Goal: Communication & Community: Answer question/provide support

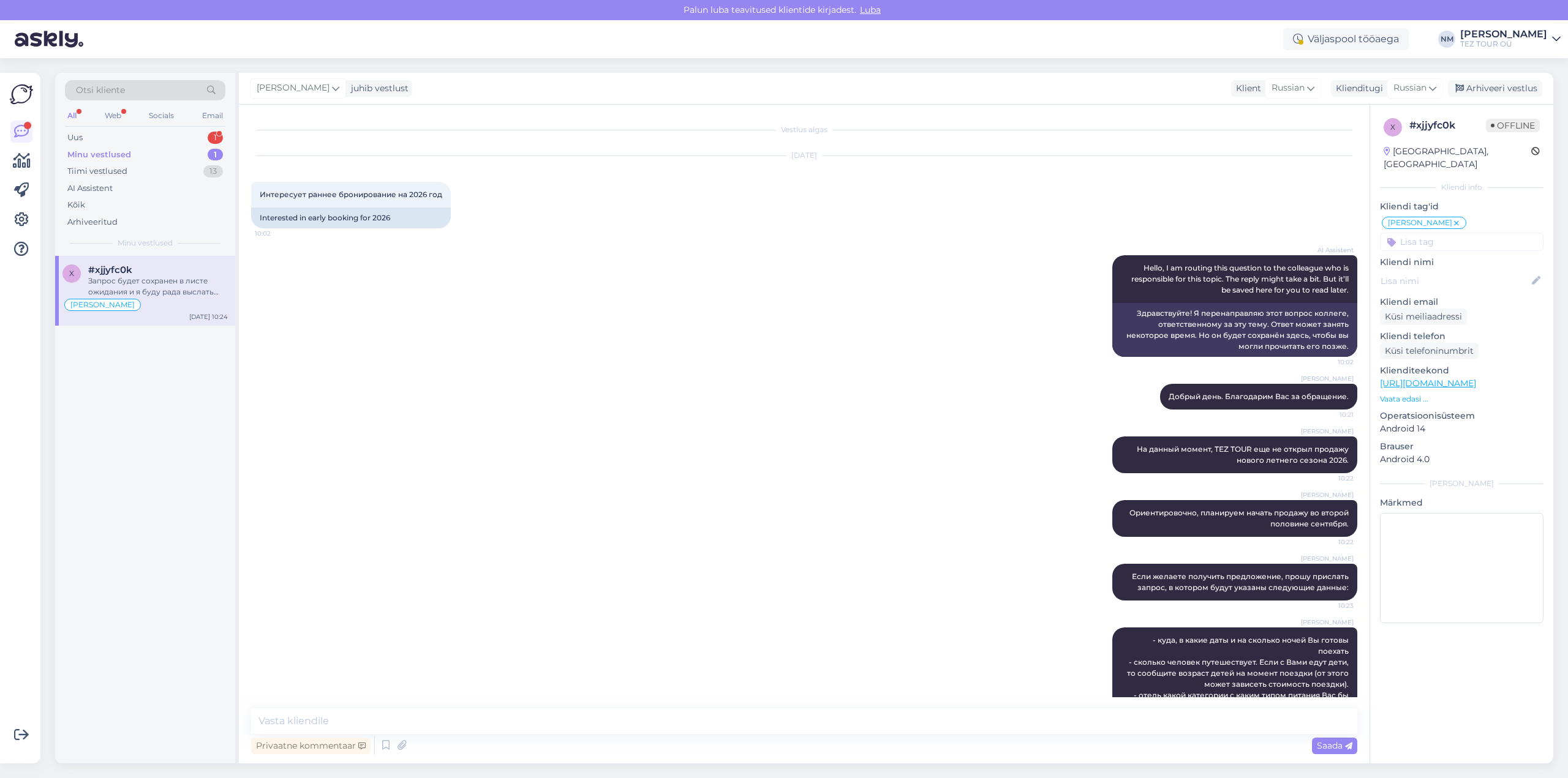
scroll to position [218, 0]
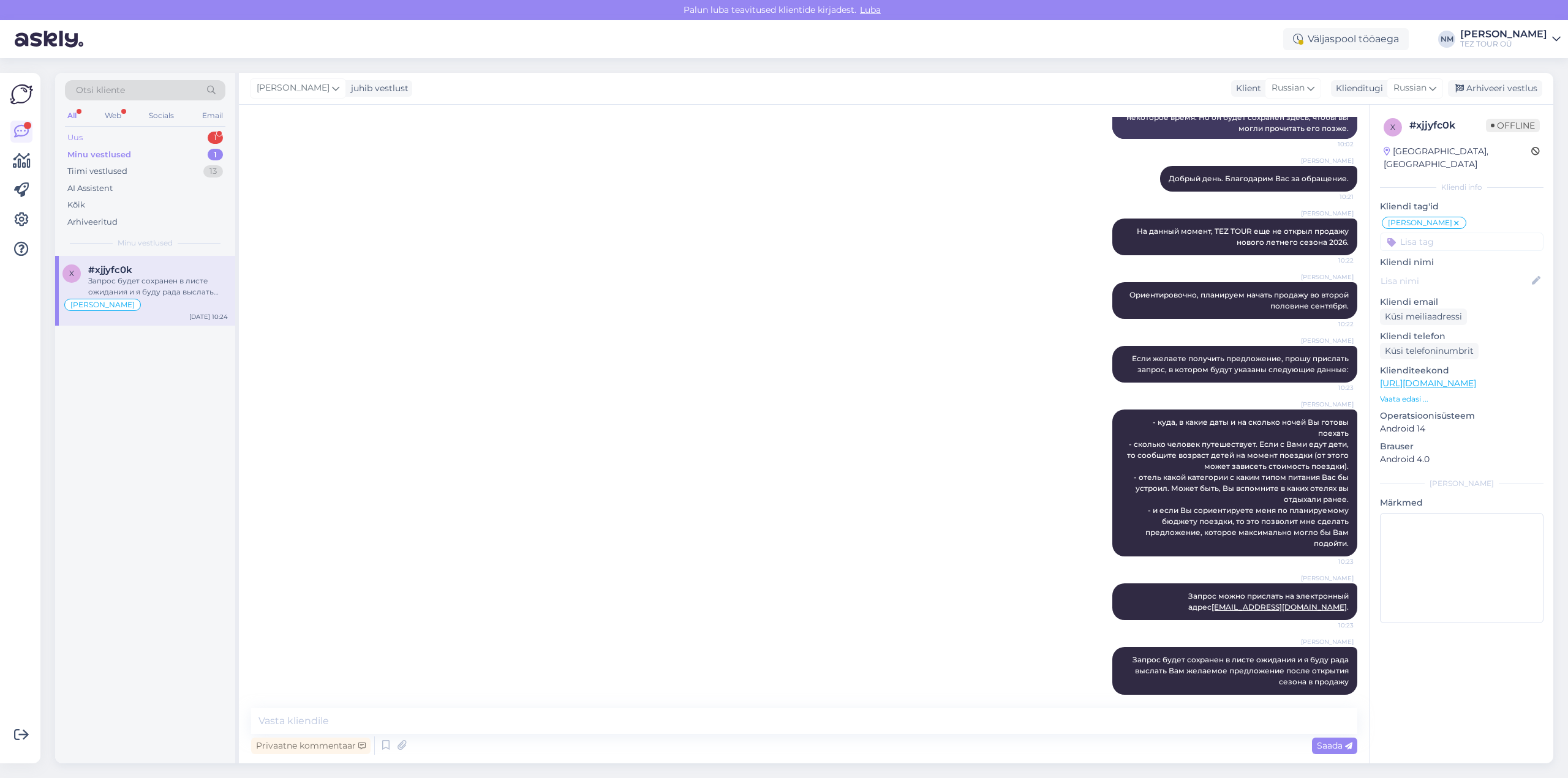
click at [216, 139] on div "1" at bounding box center [215, 137] width 16 height 12
click at [159, 282] on div "10-20 oktoober,meili aadress [EMAIL_ADDRESS][DOMAIN_NAME]" at bounding box center [158, 287] width 139 height 22
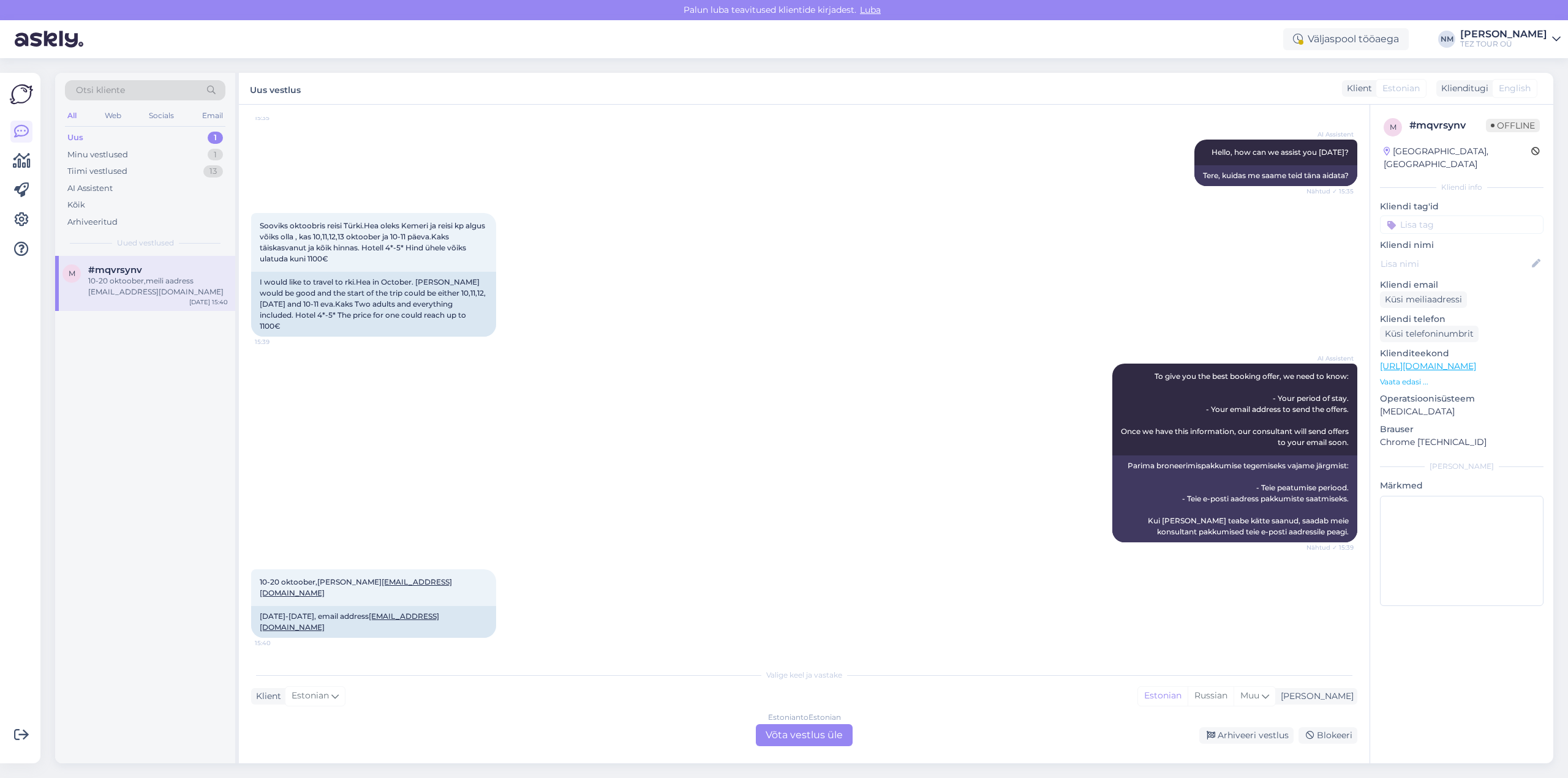
scroll to position [93, 0]
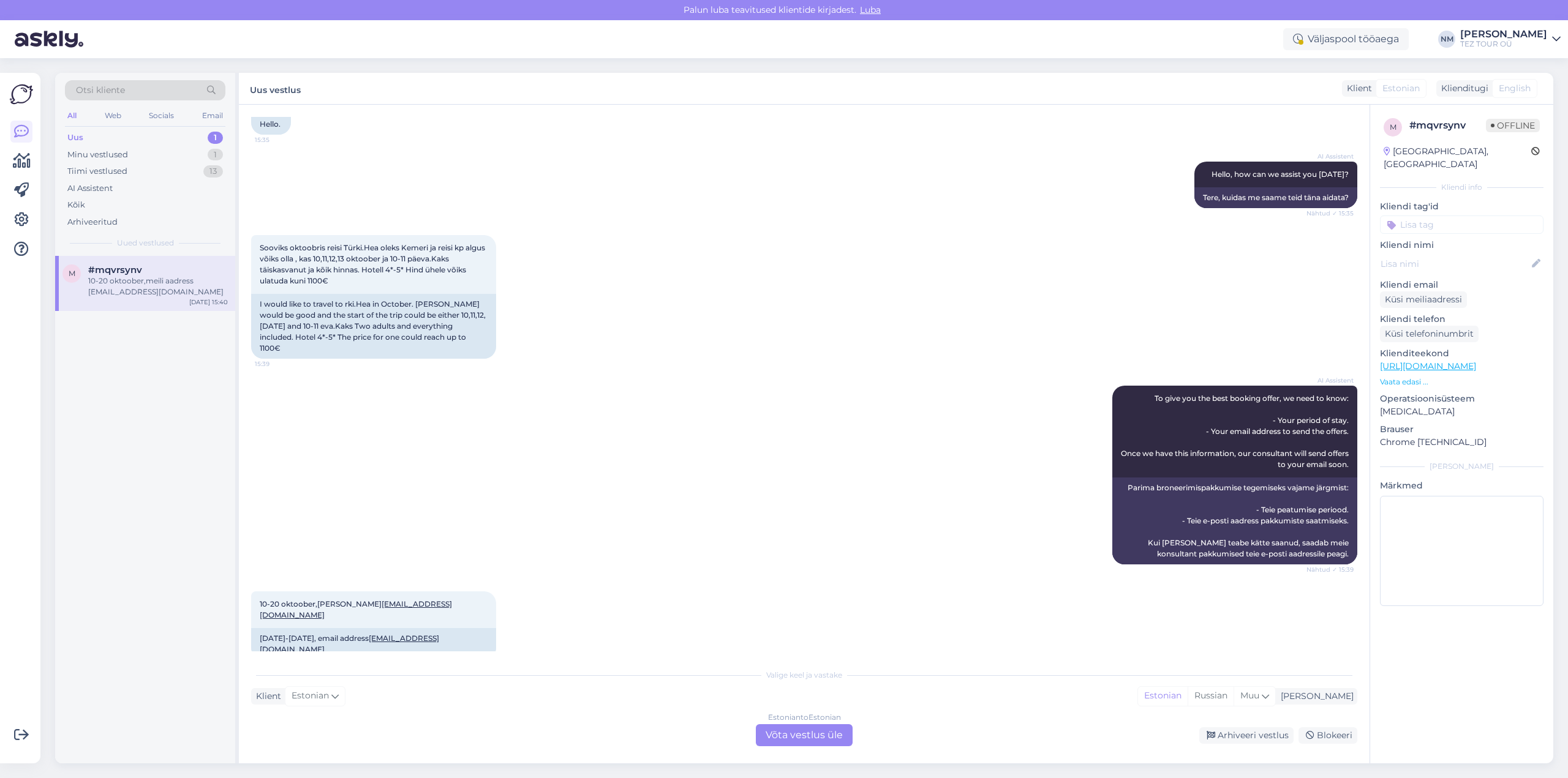
click at [828, 737] on div "Estonian to Estonian Võta vestlus üle" at bounding box center [805, 736] width 97 height 22
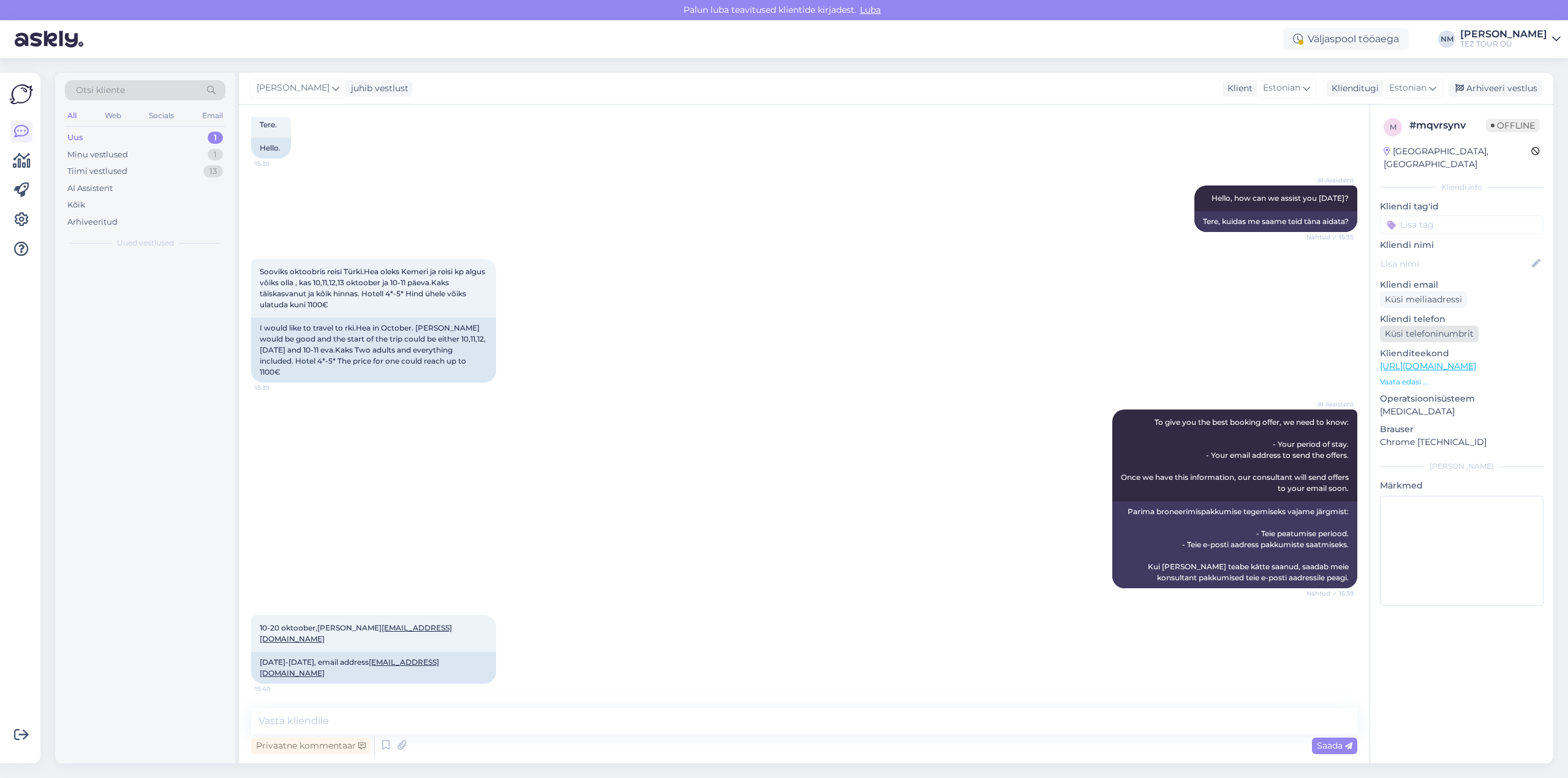
scroll to position [48, 0]
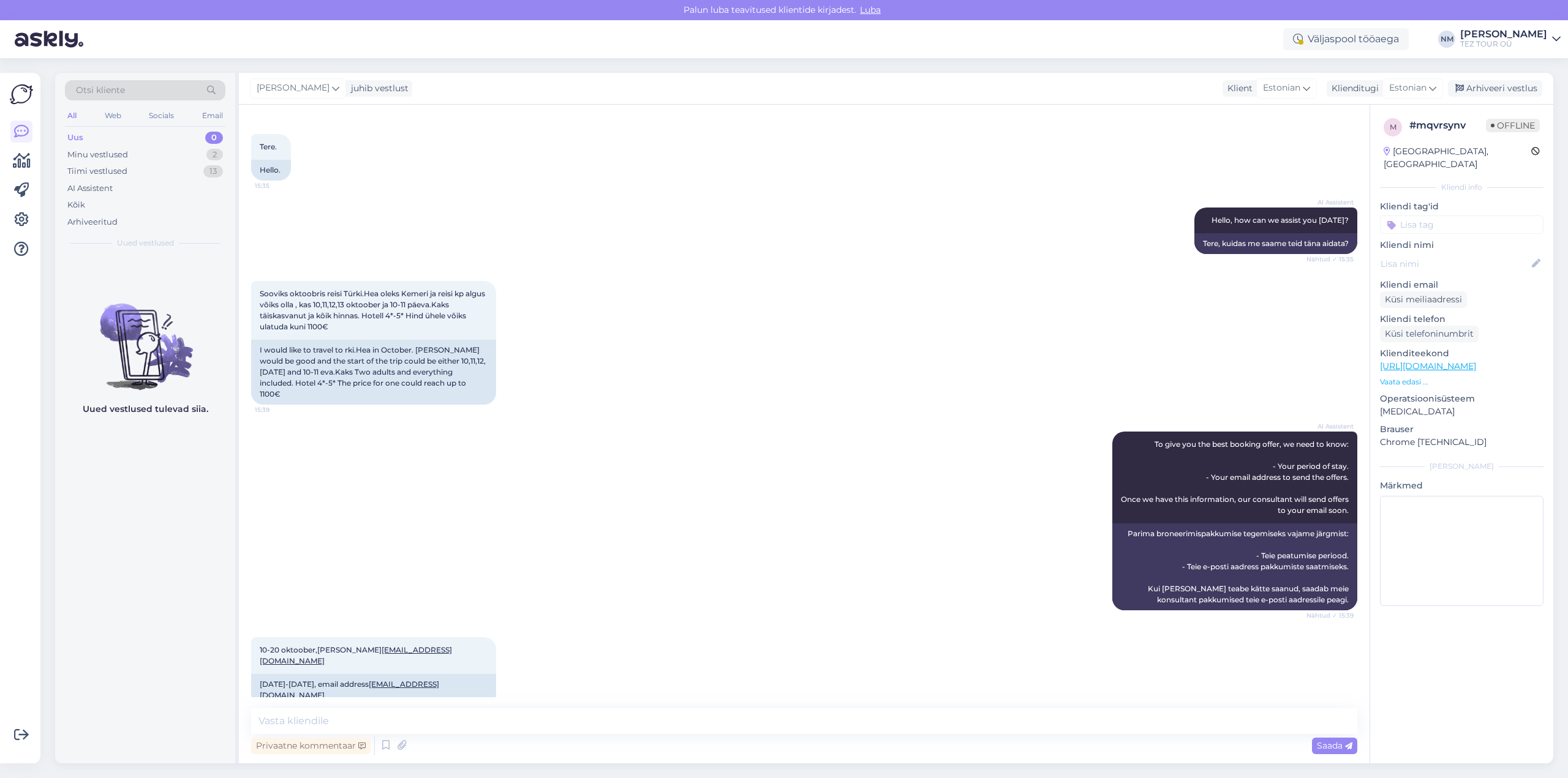
click at [1426, 215] on input at bounding box center [1462, 225] width 163 height 18
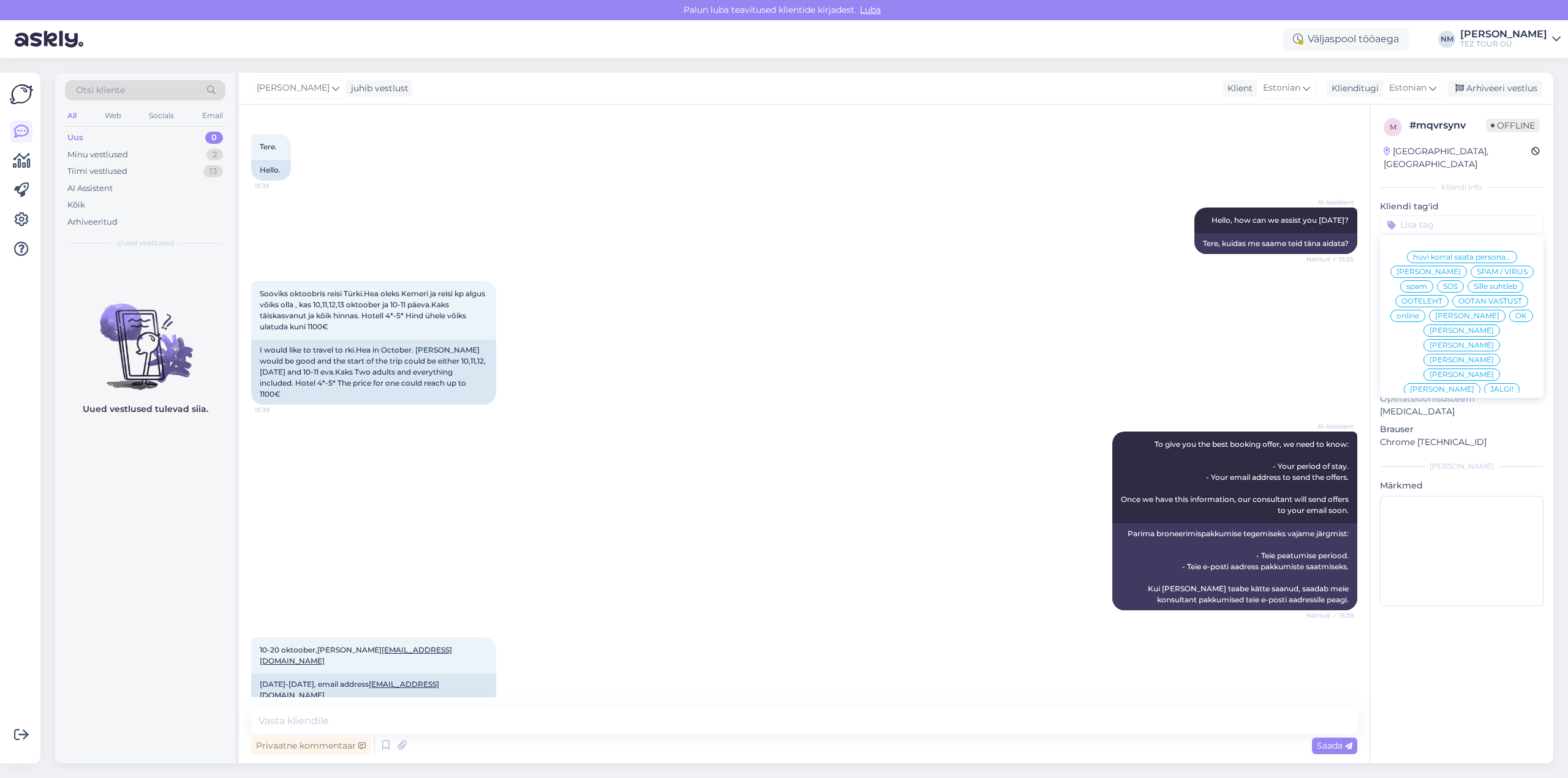
click at [1494, 342] on span "[PERSON_NAME]" at bounding box center [1462, 345] width 64 height 7
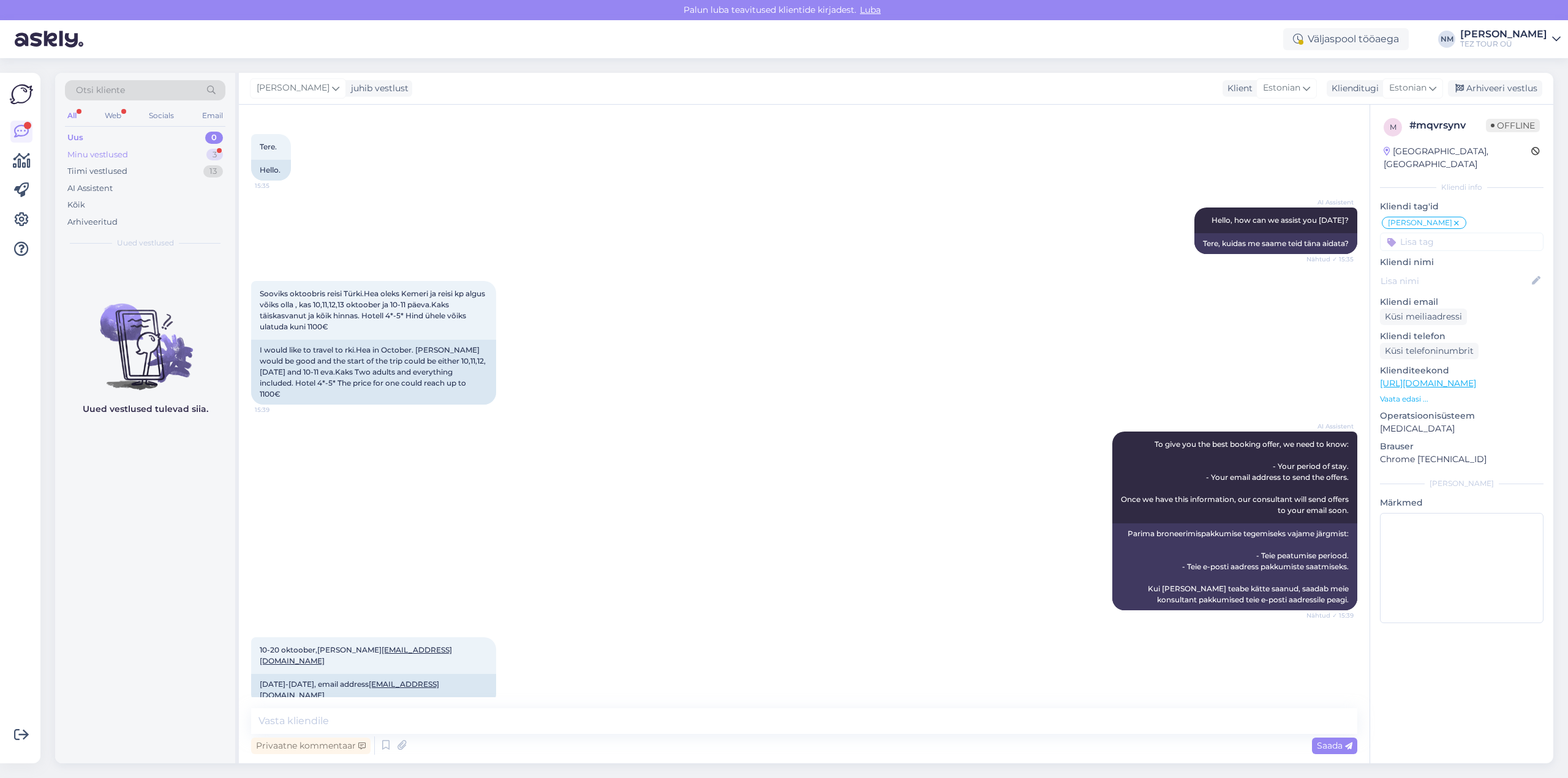
click at [212, 151] on div "3" at bounding box center [214, 154] width 16 height 12
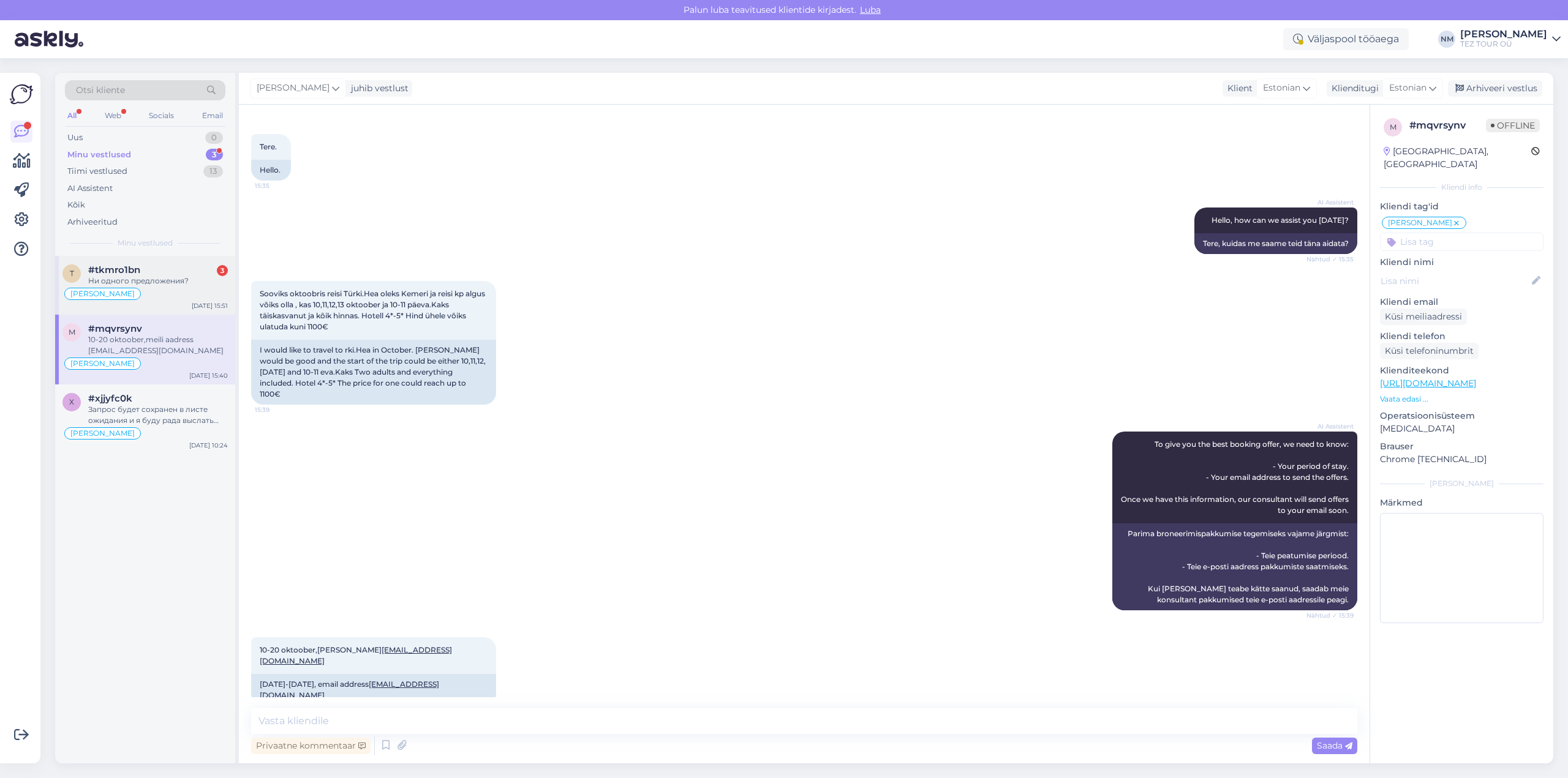
click at [186, 283] on div "Ни одного предложения?" at bounding box center [158, 281] width 139 height 11
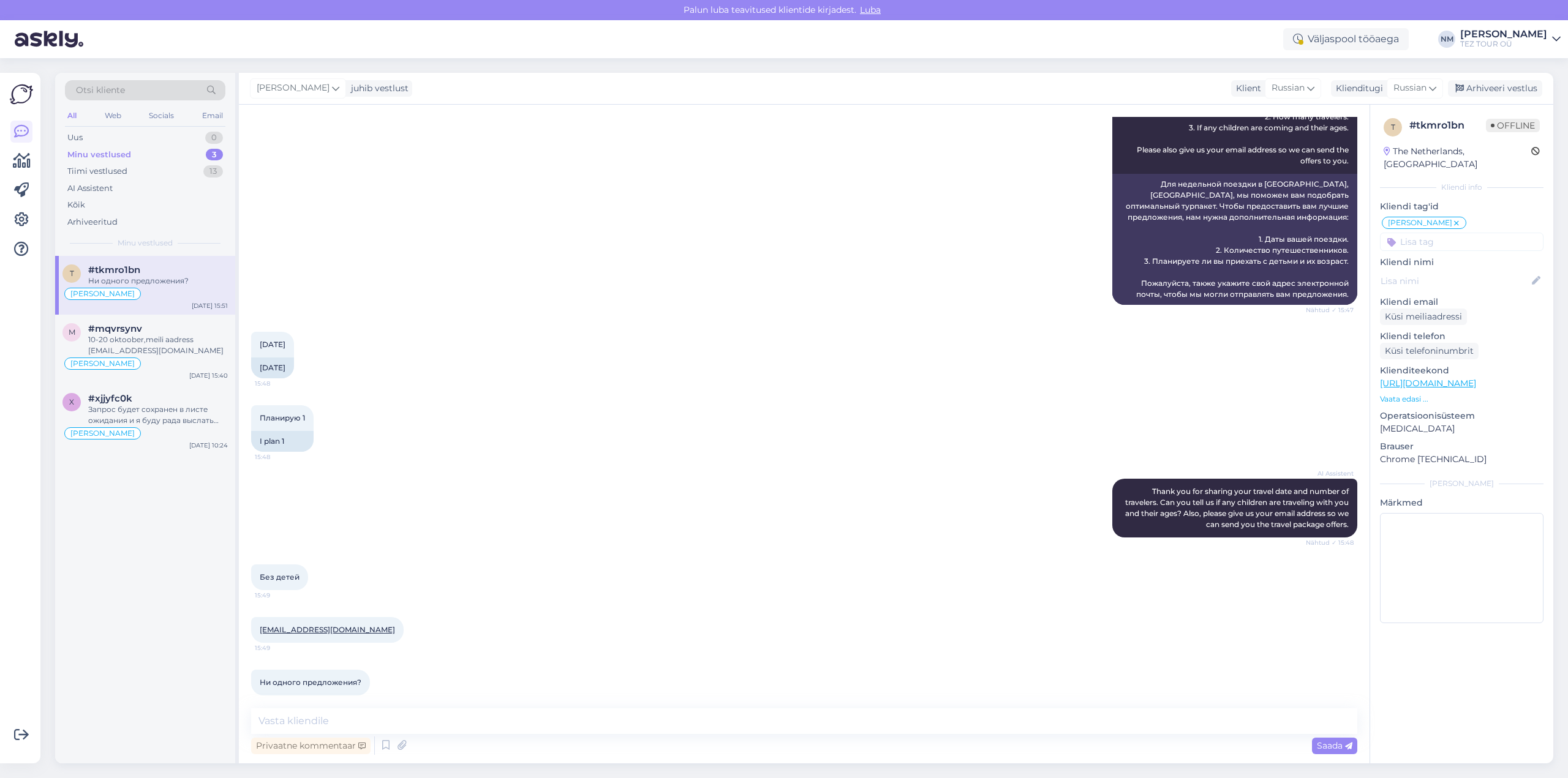
scroll to position [218, 0]
click at [279, 719] on textarea at bounding box center [804, 721] width 1106 height 26
type textarea "Добрый день! Благодарим Вас за обращение."
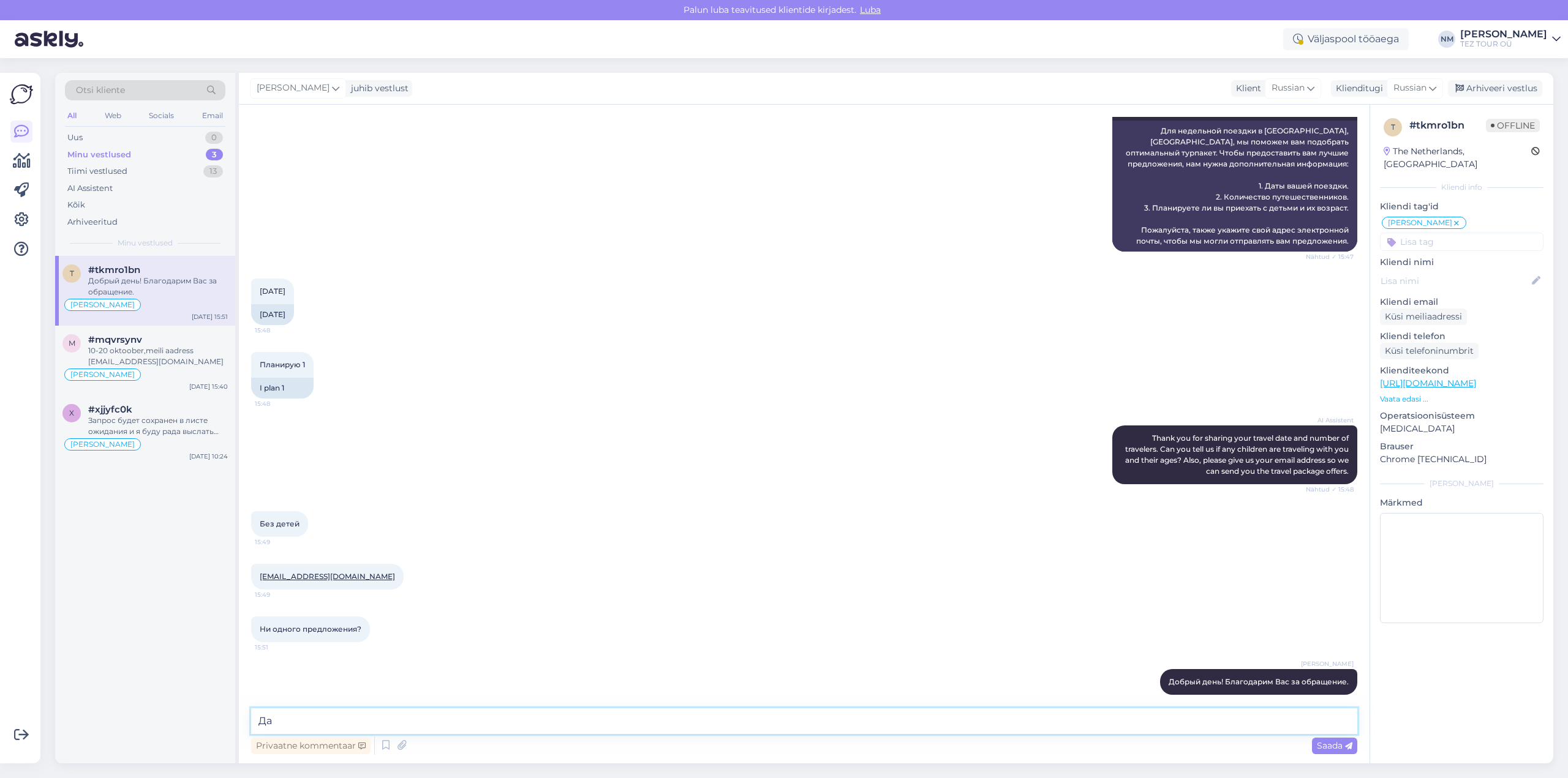
type textarea "Д"
type textarea "Т.к. [DATE] уже [DATE], на вылет 04.09. предложений уже нет."
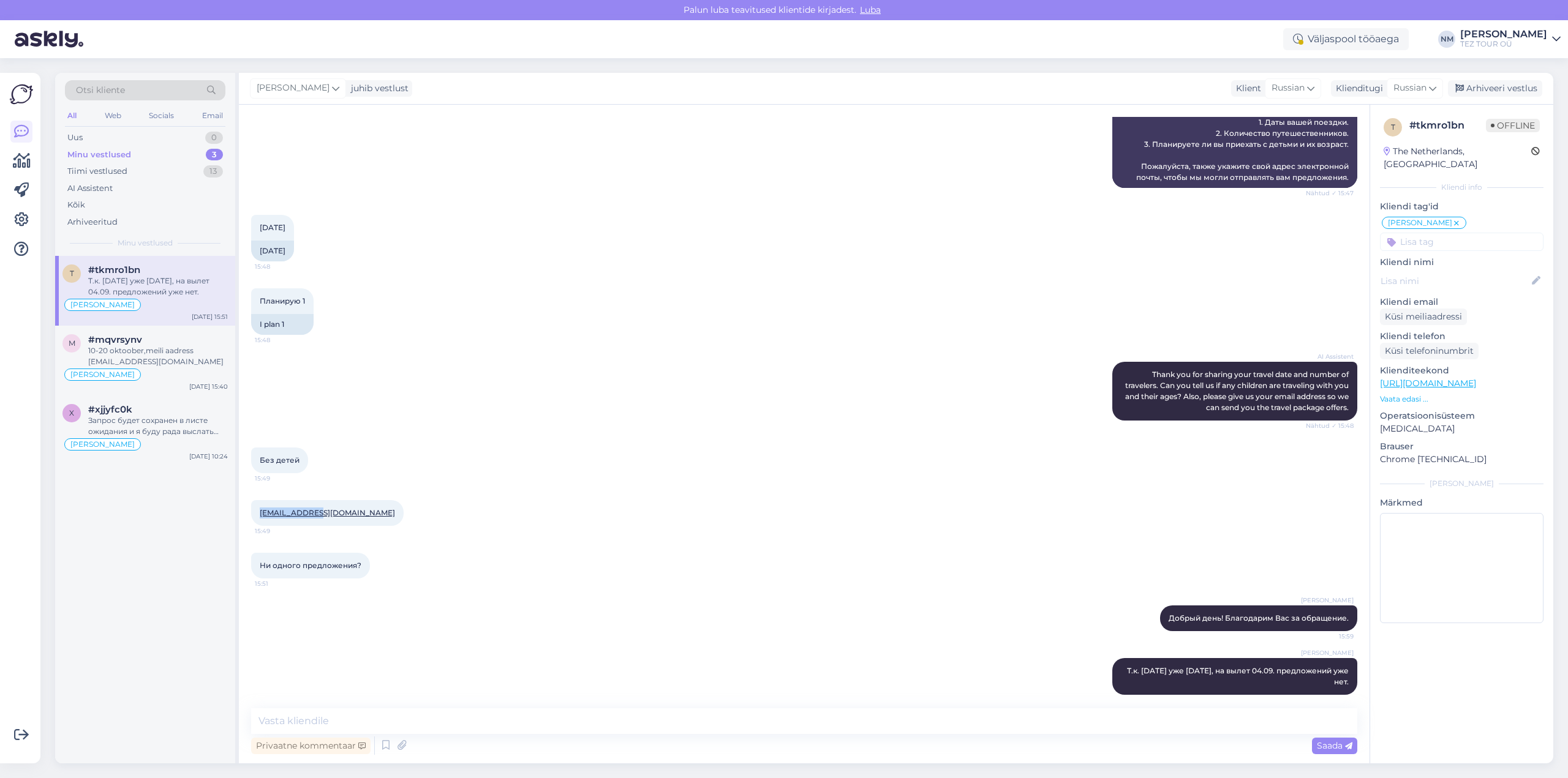
drag, startPoint x: 256, startPoint y: 503, endPoint x: 311, endPoint y: 504, distance: 55.0
click at [311, 504] on div "[EMAIL_ADDRESS][DOMAIN_NAME] 15:49" at bounding box center [327, 513] width 152 height 26
copy link "[EMAIL_ADDRESS][DOMAIN_NAME]"
click at [170, 356] on div "10-20 oktoober,meili aadress [EMAIL_ADDRESS][DOMAIN_NAME]" at bounding box center [158, 356] width 139 height 22
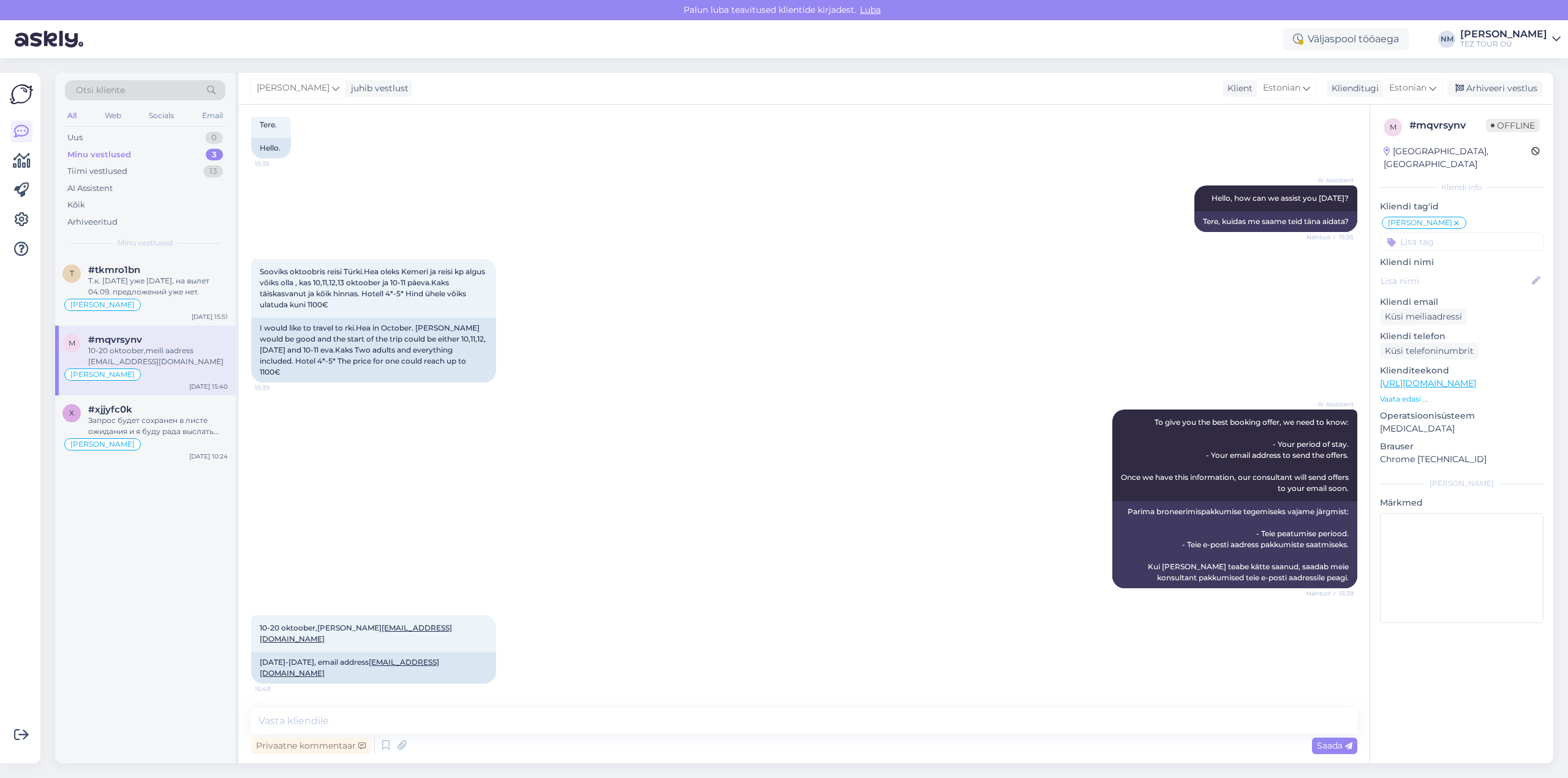
scroll to position [48, 0]
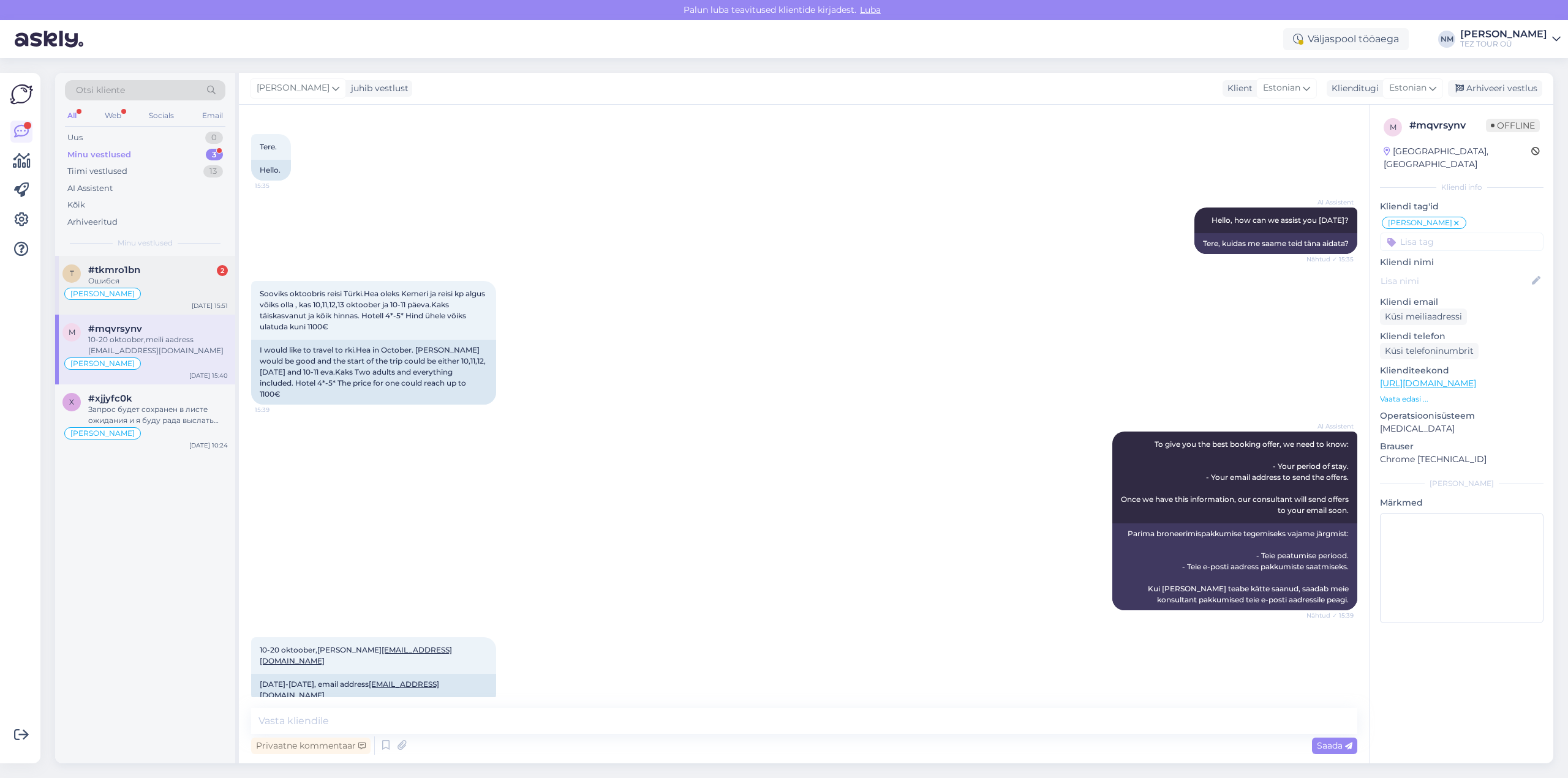
click at [190, 273] on div "#tkmro1bn 2" at bounding box center [158, 270] width 139 height 11
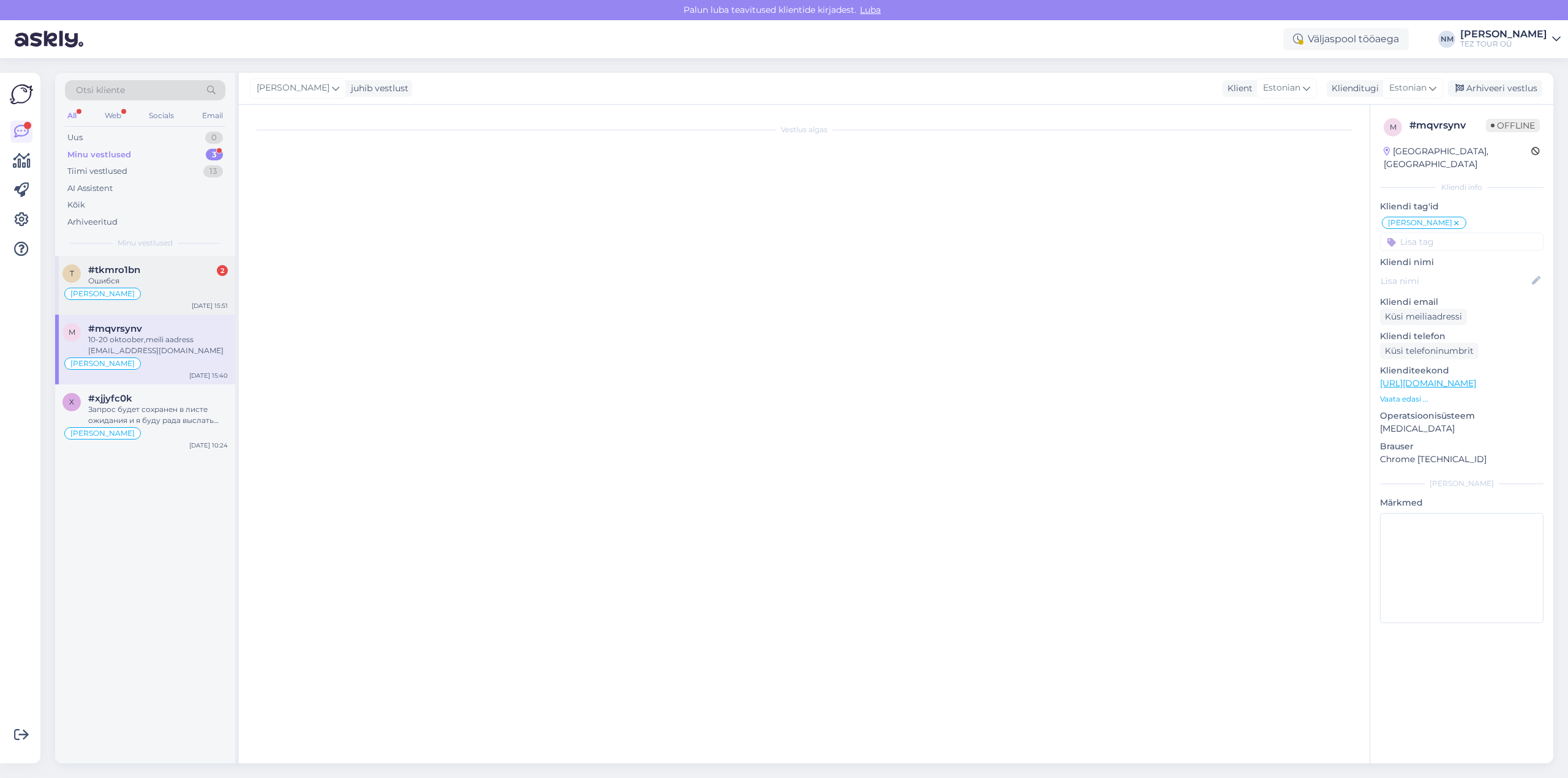
scroll to position [440, 0]
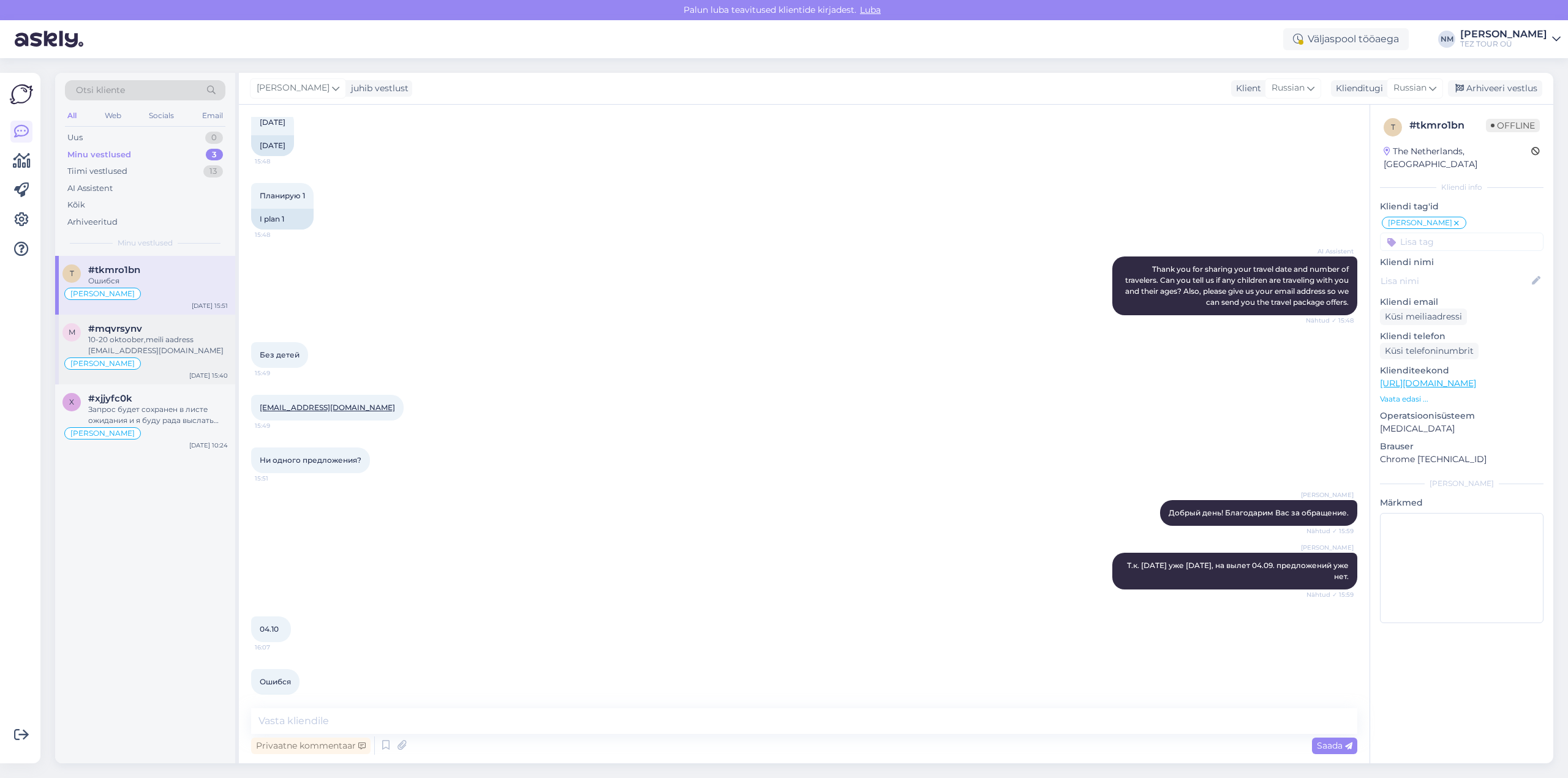
click at [152, 342] on div "10-20 oktoober,meili aadress [EMAIL_ADDRESS][DOMAIN_NAME]" at bounding box center [158, 345] width 139 height 22
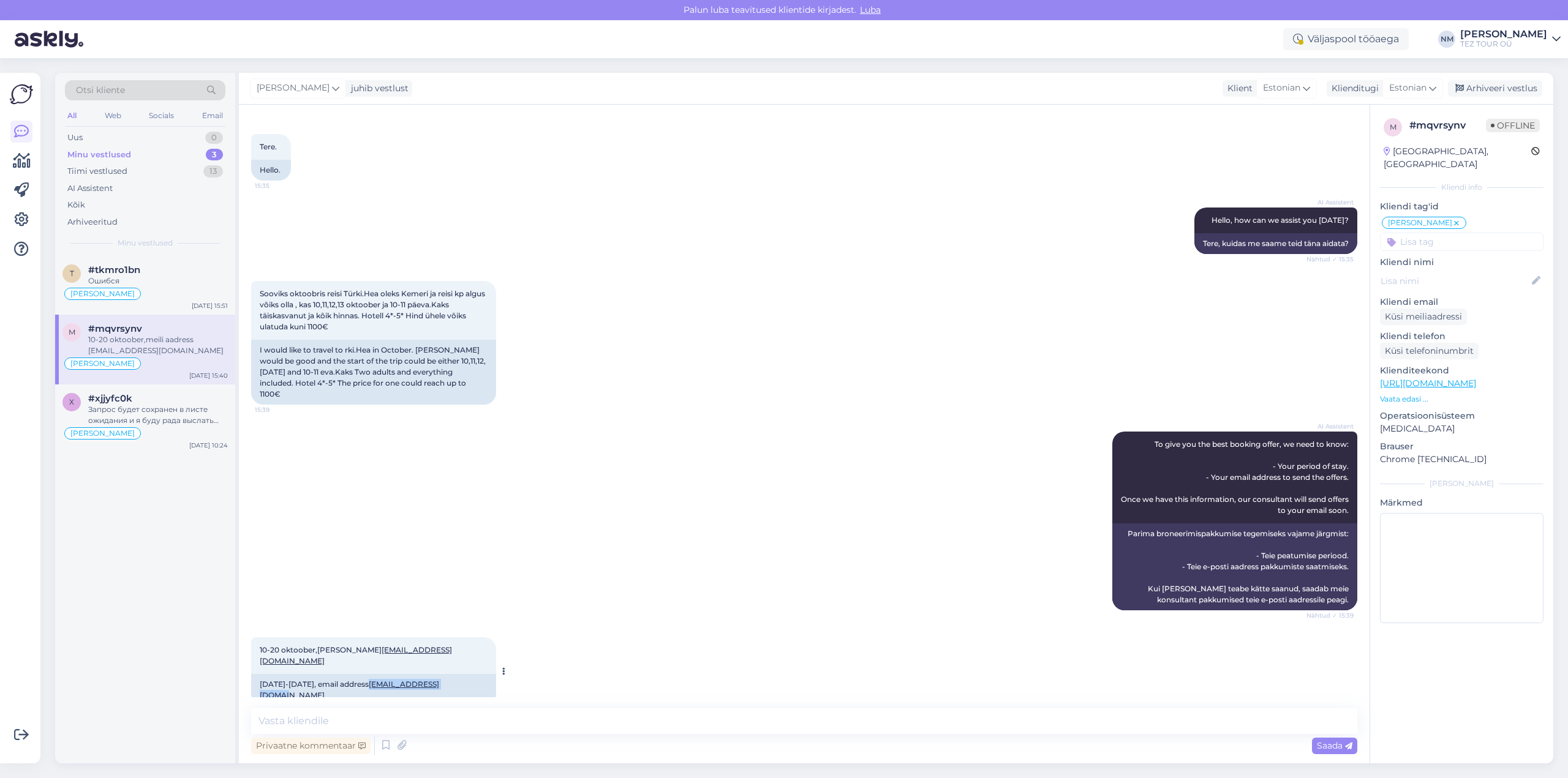
drag, startPoint x: 458, startPoint y: 675, endPoint x: 375, endPoint y: 679, distance: 83.1
click at [370, 677] on div "[DATE]-[DATE], email address [EMAIL_ADDRESS][DOMAIN_NAME]" at bounding box center [373, 690] width 245 height 32
copy link "[EMAIL_ADDRESS][DOMAIN_NAME]"
click at [326, 718] on textarea at bounding box center [804, 721] width 1106 height 26
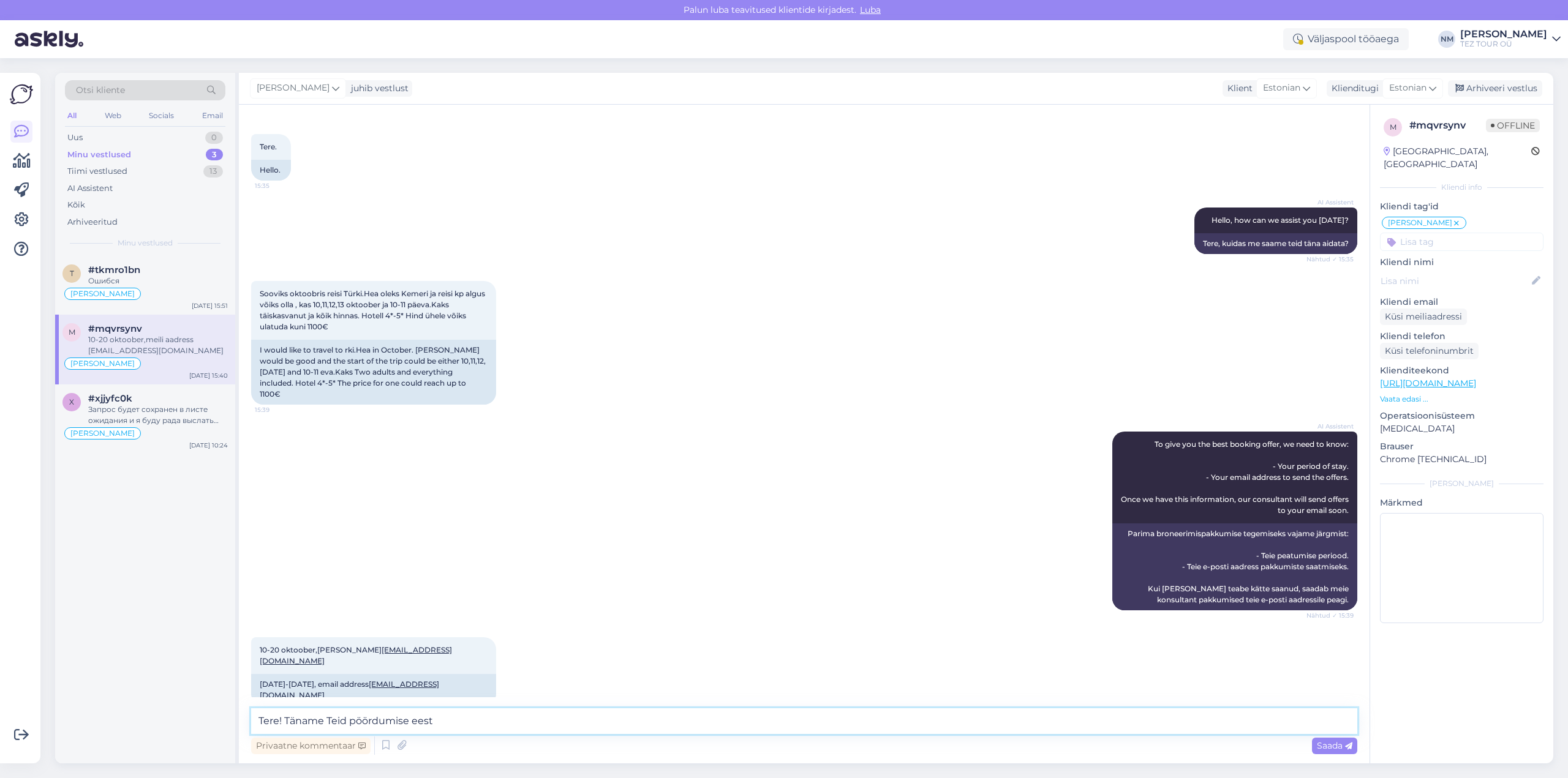
type textarea "Tere! Täname Teid pöördumise eest."
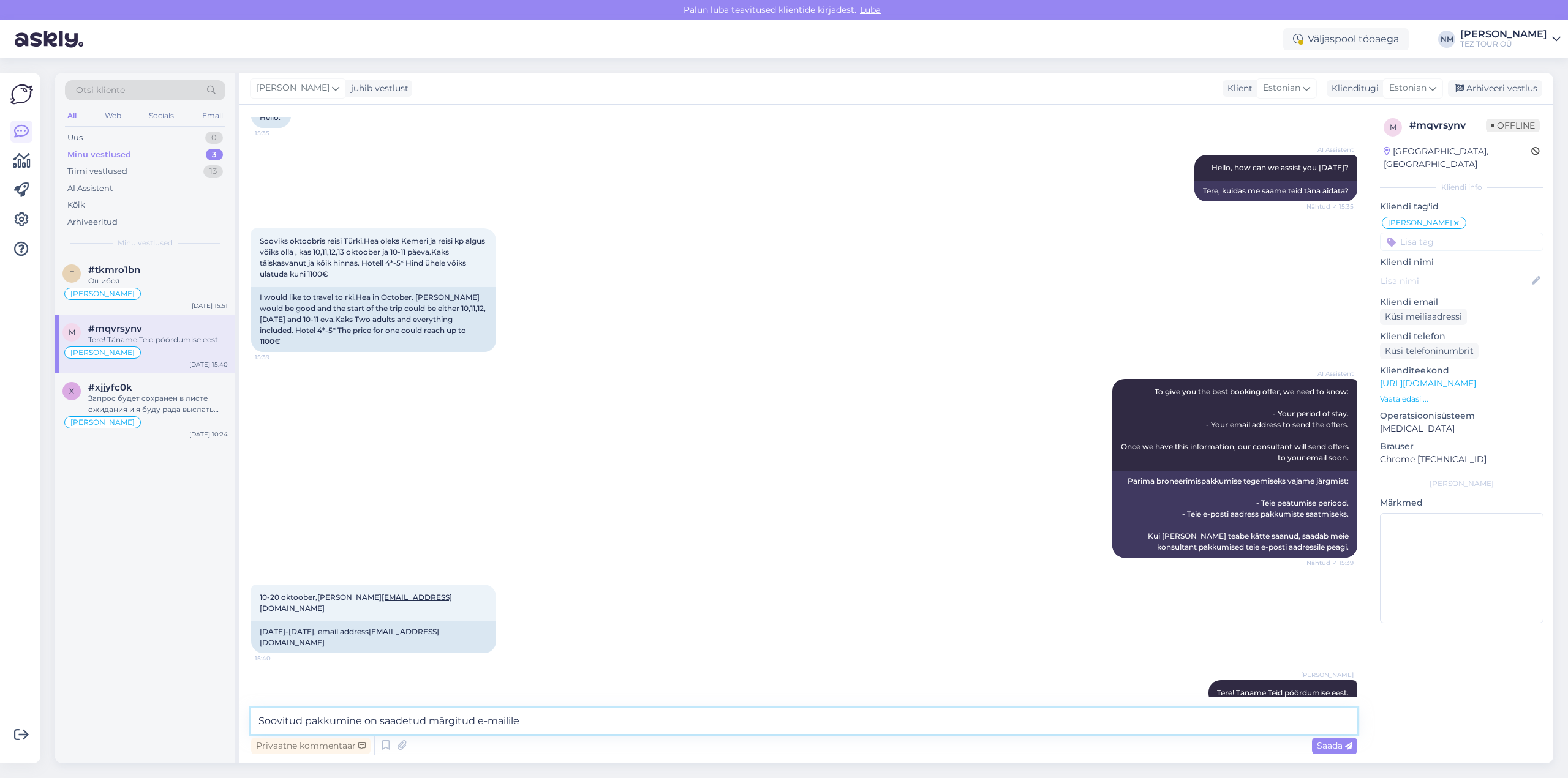
type textarea "Soovitud pakkumine on saadetud märgitud e-mailile."
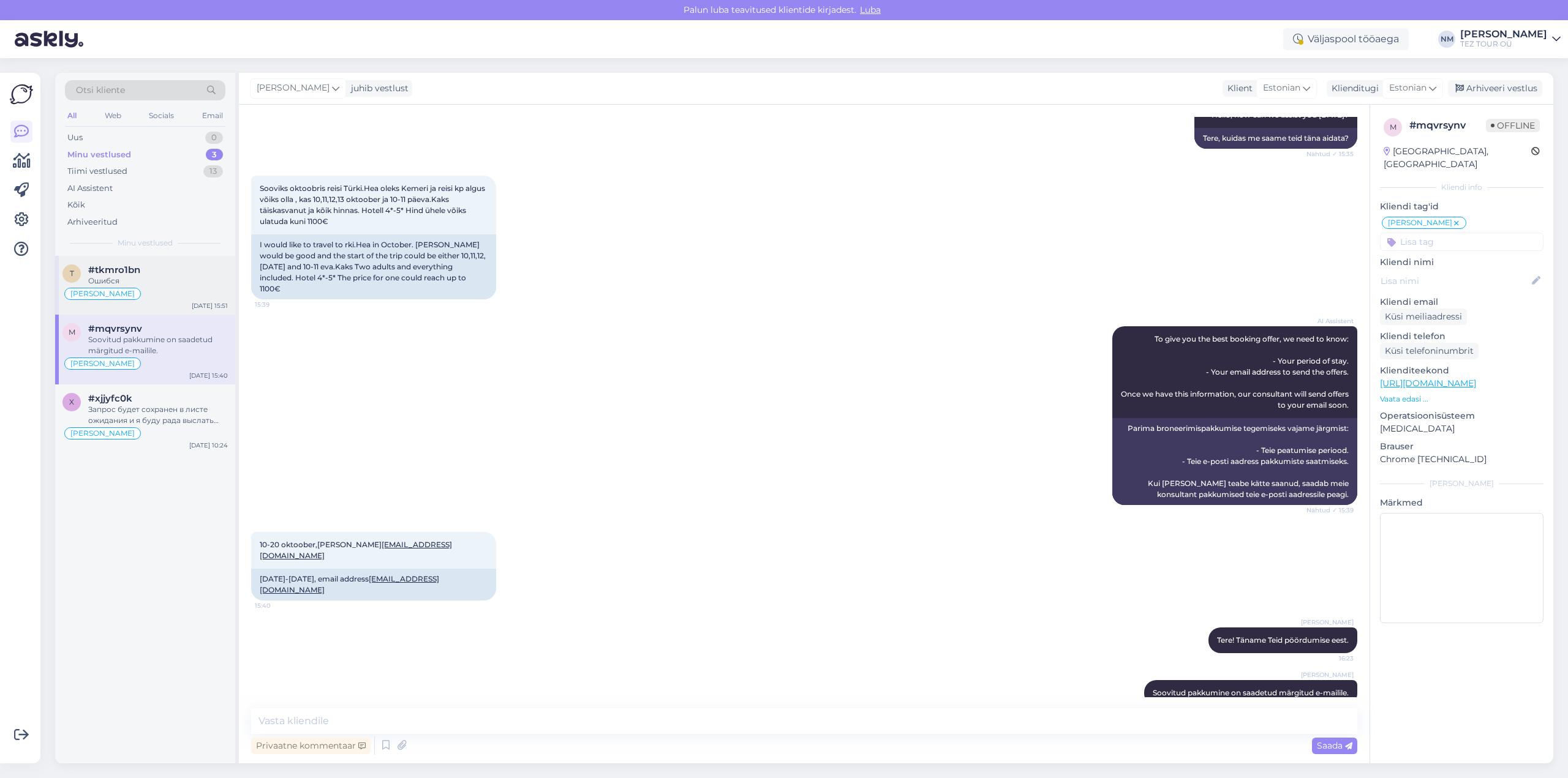
click at [176, 277] on div "Ошибся" at bounding box center [158, 281] width 139 height 11
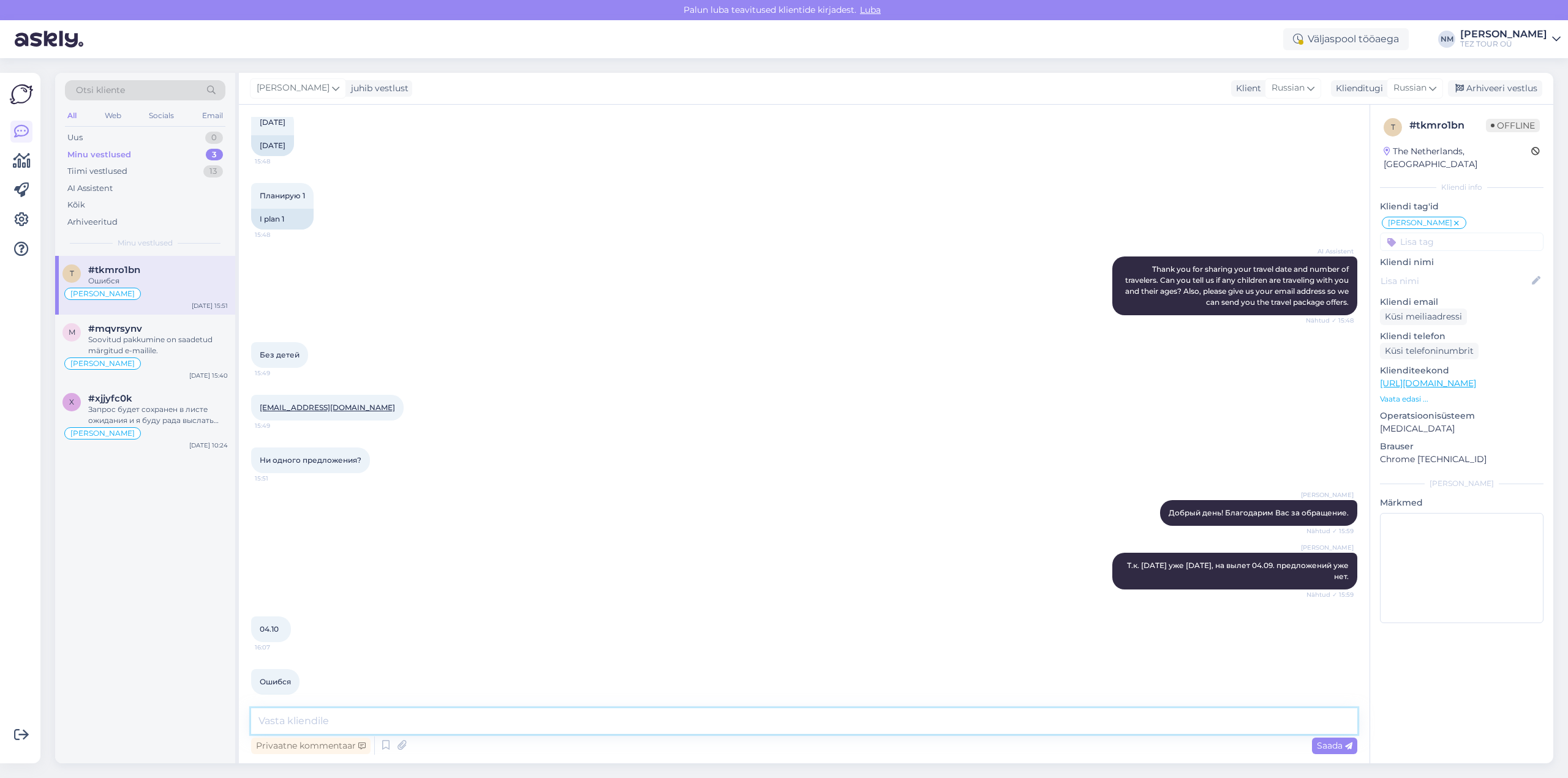
click at [367, 723] on textarea at bounding box center [804, 721] width 1106 height 26
type textarea "4"
type textarea "04.10. у нас нет вылета в [GEOGRAPHIC_DATA]."
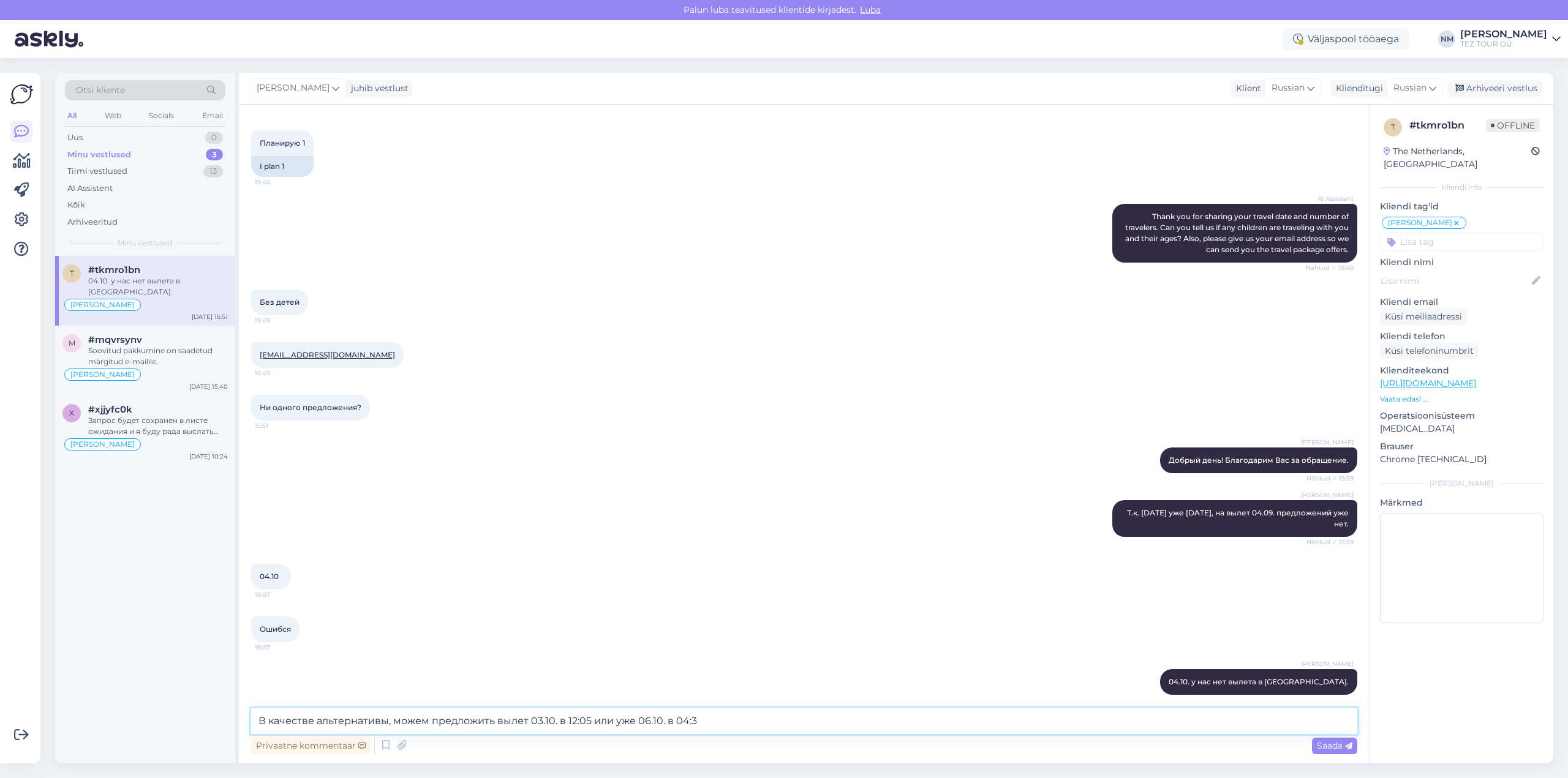
type textarea "В качестве альтернативы, можем предложить вылет 03.10. в 12:05 или уже 06.10. в…"
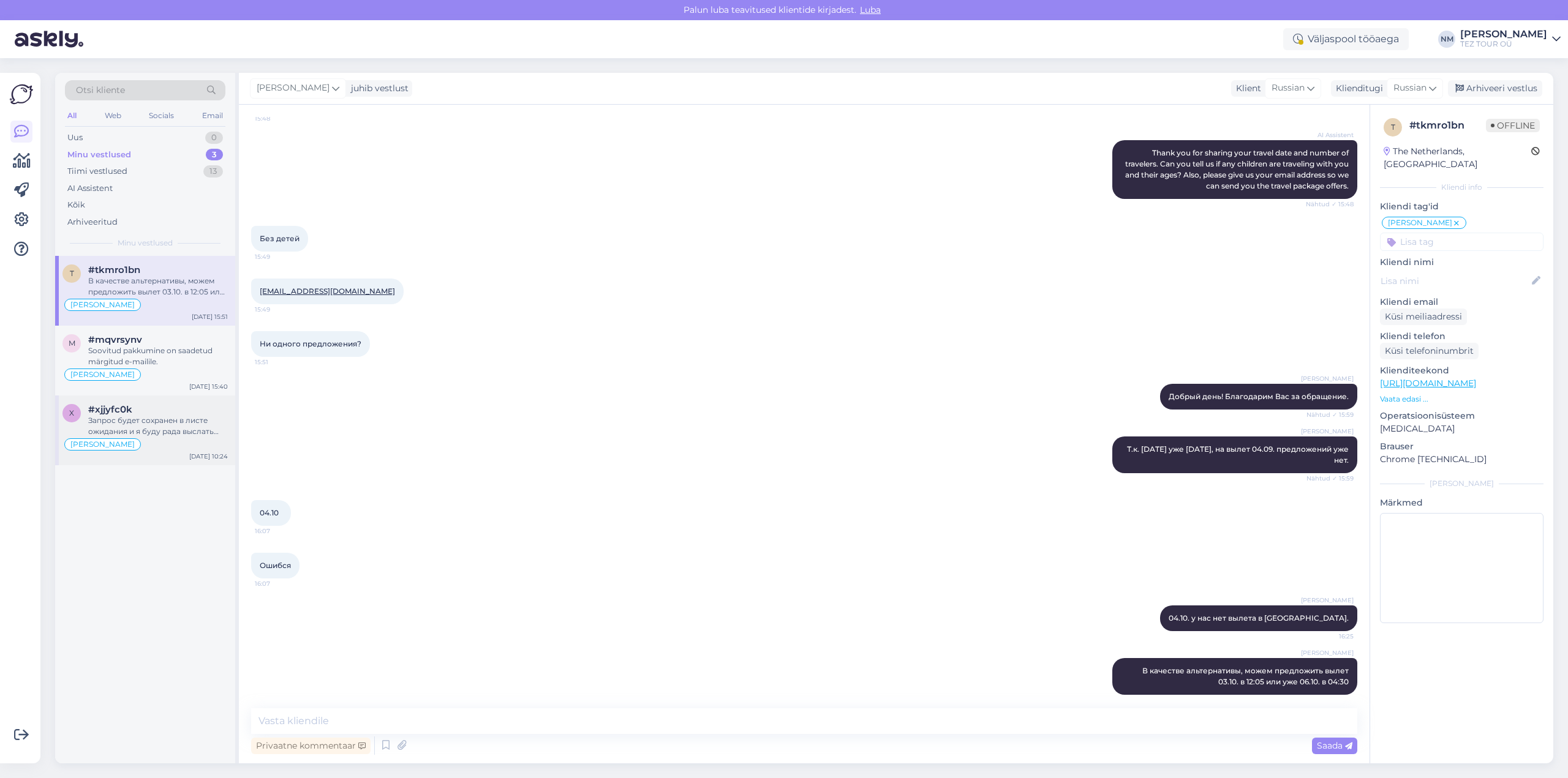
click at [187, 424] on div "Запрос будет сохранен в листе ожидания и я буду рада выслать Вам желаемое предл…" at bounding box center [158, 426] width 139 height 22
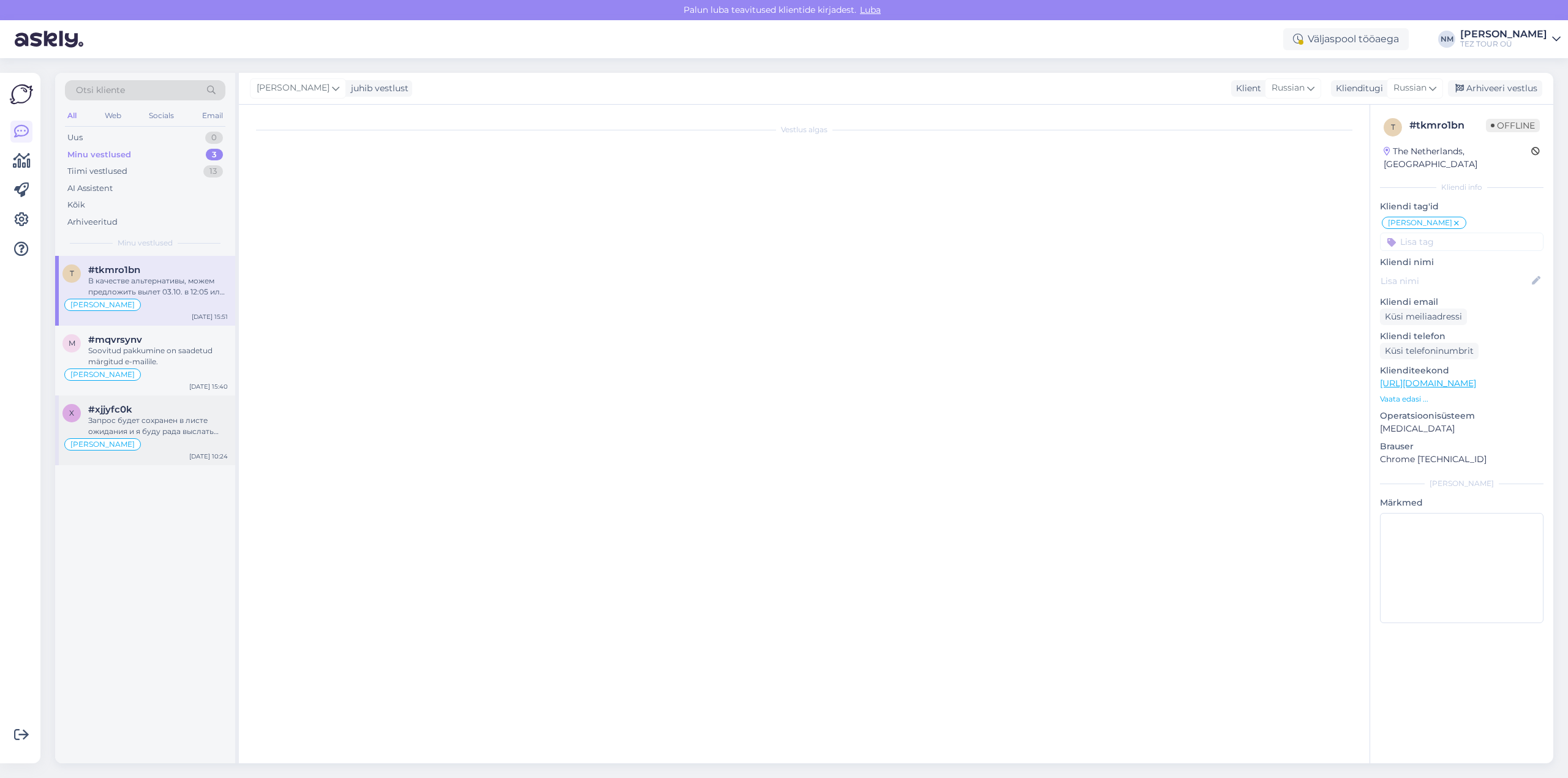
scroll to position [218, 0]
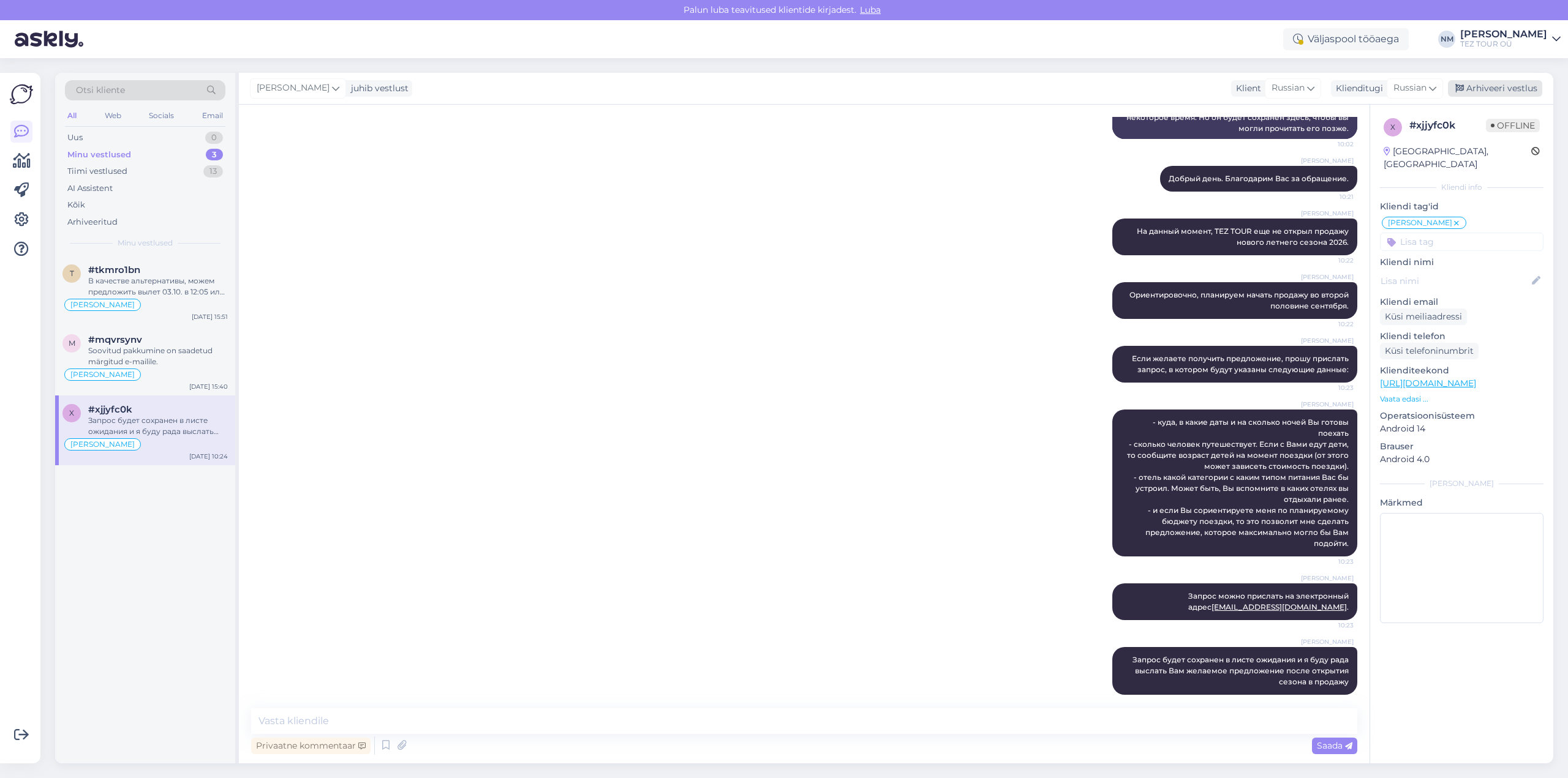
click at [1486, 86] on div "Arhiveeri vestlus" at bounding box center [1495, 89] width 94 height 16
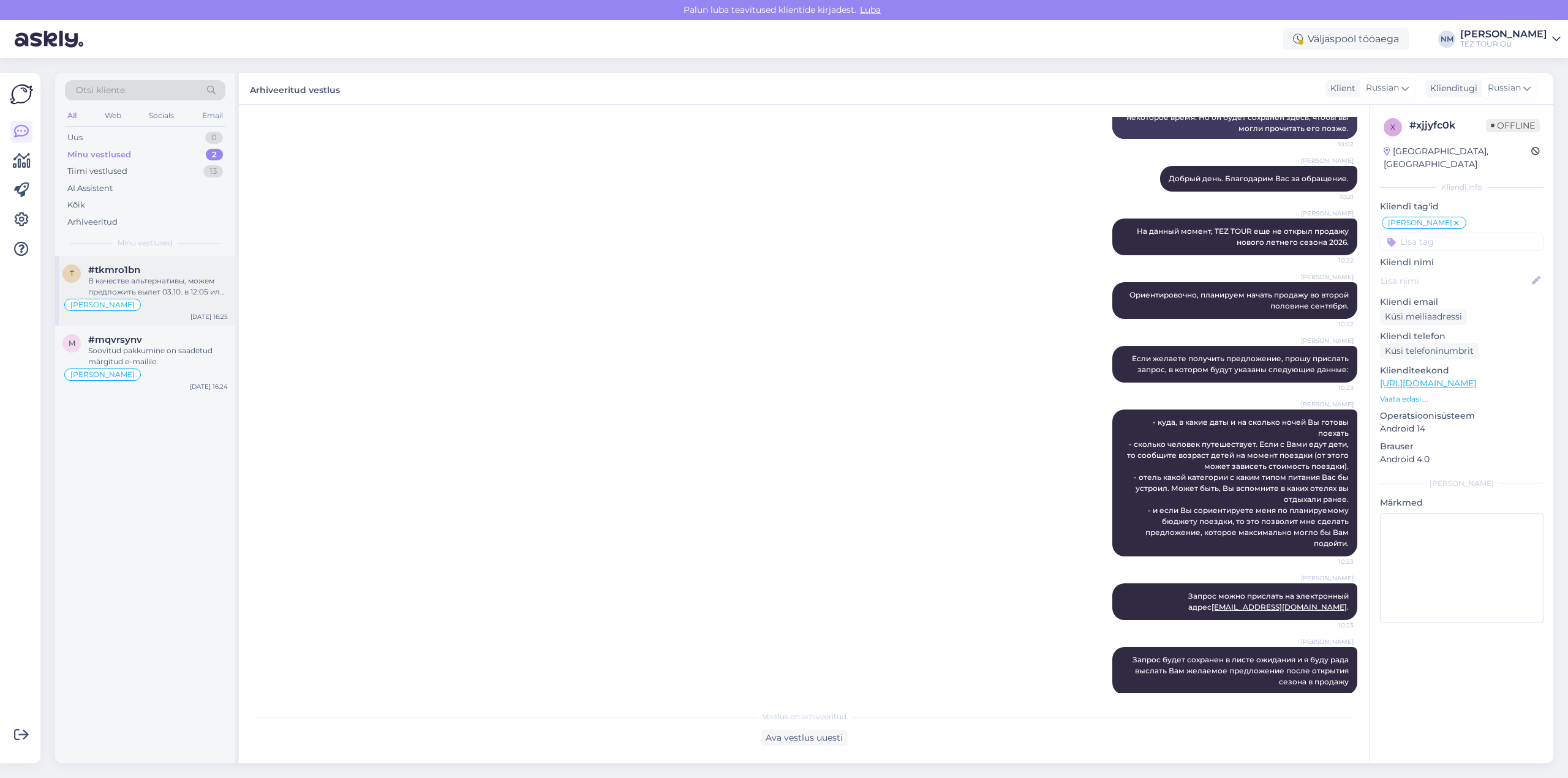
click at [152, 290] on div "В качестве альтернативы, можем предложить вылет 03.10. в 12:05 или уже 06.10. в…" at bounding box center [158, 287] width 139 height 22
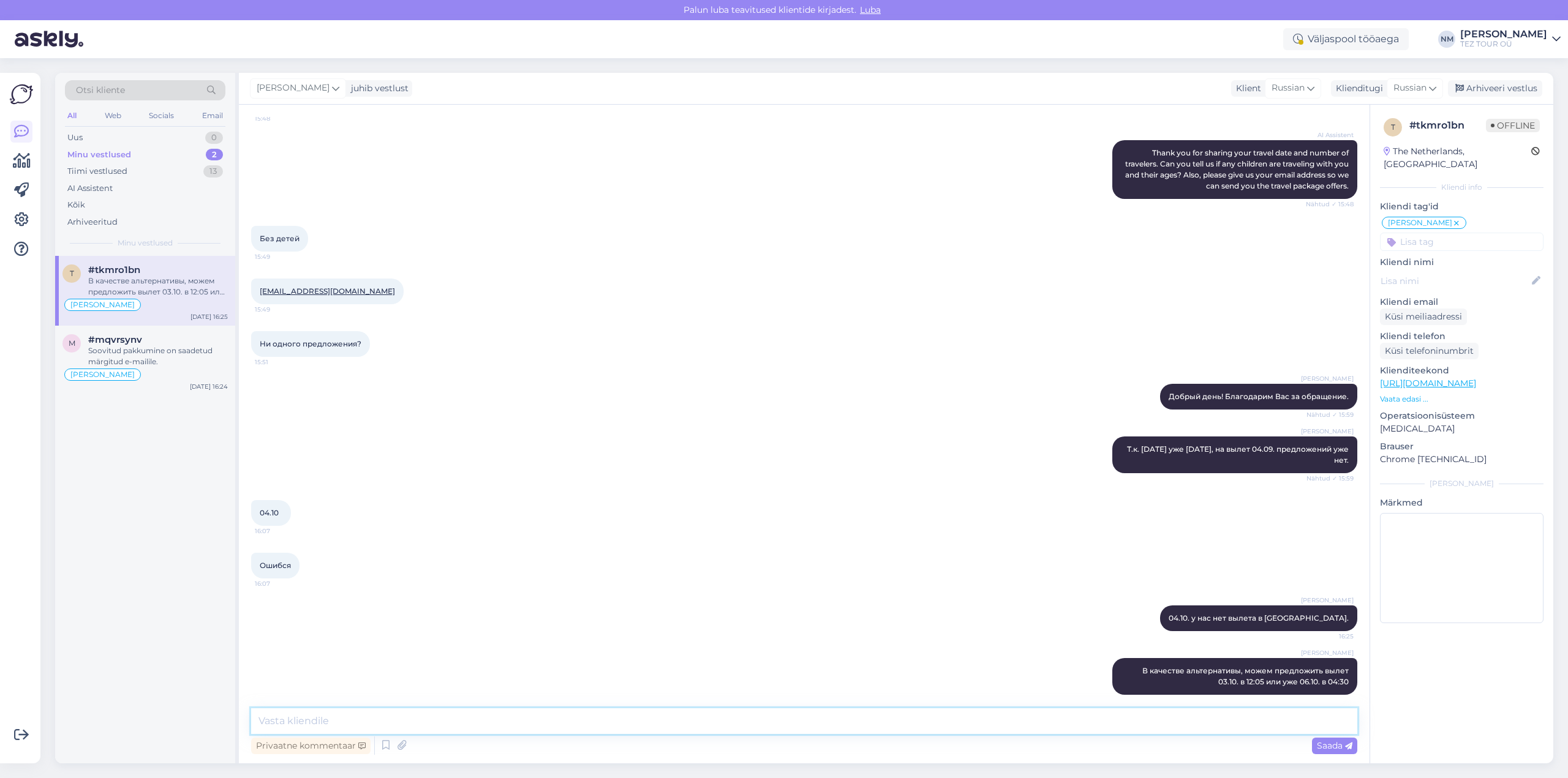
click at [321, 721] on textarea at bounding box center [804, 721] width 1106 height 26
drag, startPoint x: 685, startPoint y: 718, endPoint x: 688, endPoint y: 727, distance: 9.5
click at [685, 718] on textarea "Предложение на оба вышеуказанных вылета отправлено на [GEOGRAPHIC_DATA] электро…" at bounding box center [804, 721] width 1106 height 26
type textarea "Предложение на оба вышеуказанных вылета отправлено на Ваш электронный адрес."
